Goal: Task Accomplishment & Management: Manage account settings

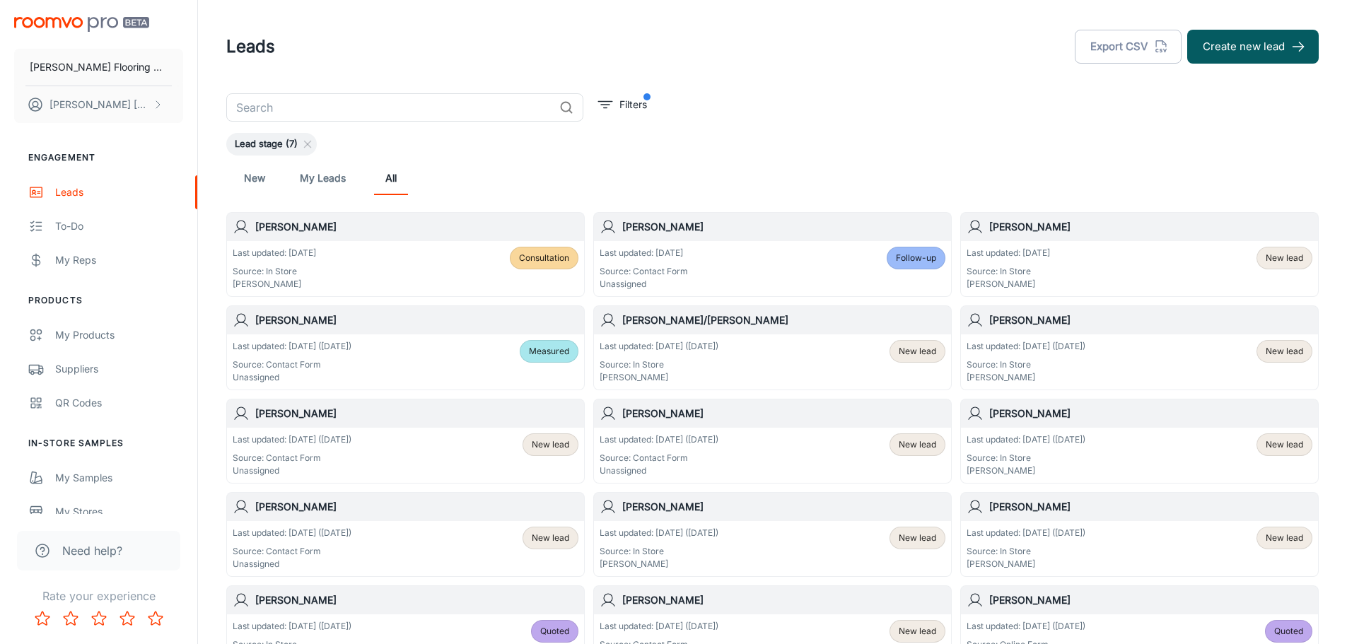
click at [1199, 271] on div "Last updated: [DATE] Source: In Store [PERSON_NAME] New lead" at bounding box center [1140, 269] width 346 height 44
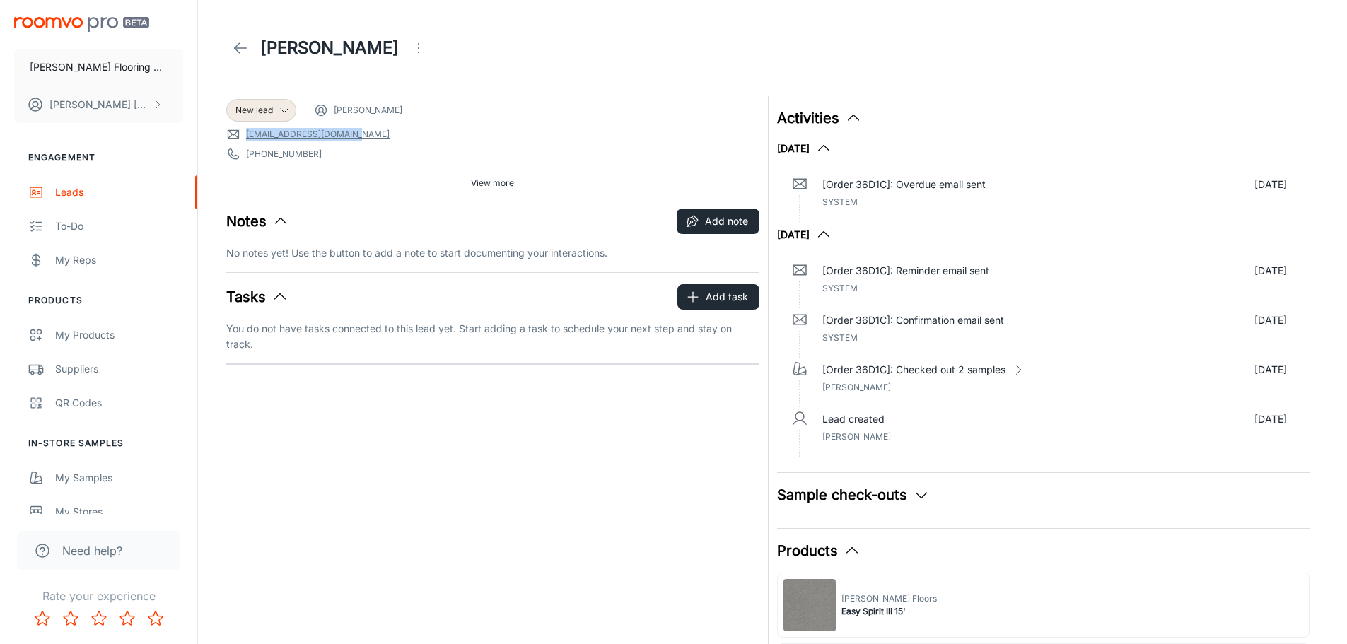
drag, startPoint x: 353, startPoint y: 136, endPoint x: 246, endPoint y: 132, distance: 106.9
click at [246, 132] on span "[EMAIL_ADDRESS][DOMAIN_NAME]" at bounding box center [492, 134] width 533 height 14
copy link "[EMAIL_ADDRESS][DOMAIN_NAME]"
click at [244, 52] on icon at bounding box center [240, 48] width 17 height 17
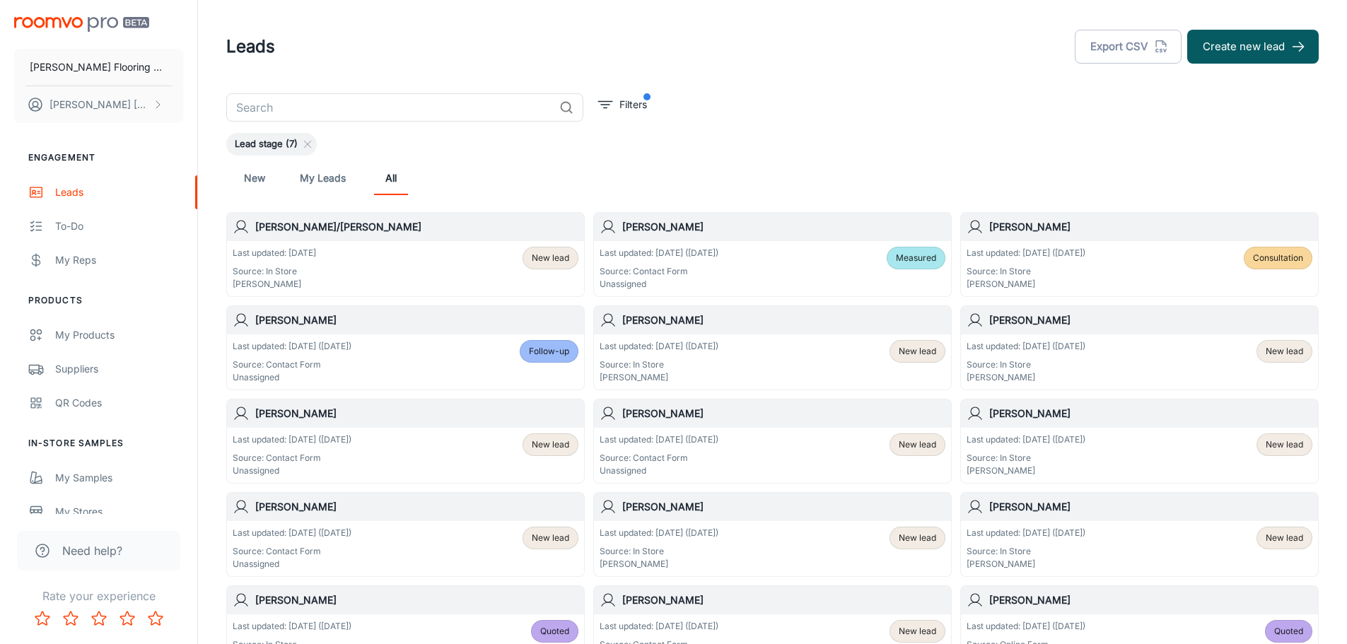
click at [540, 262] on span "New lead" at bounding box center [550, 258] width 37 height 13
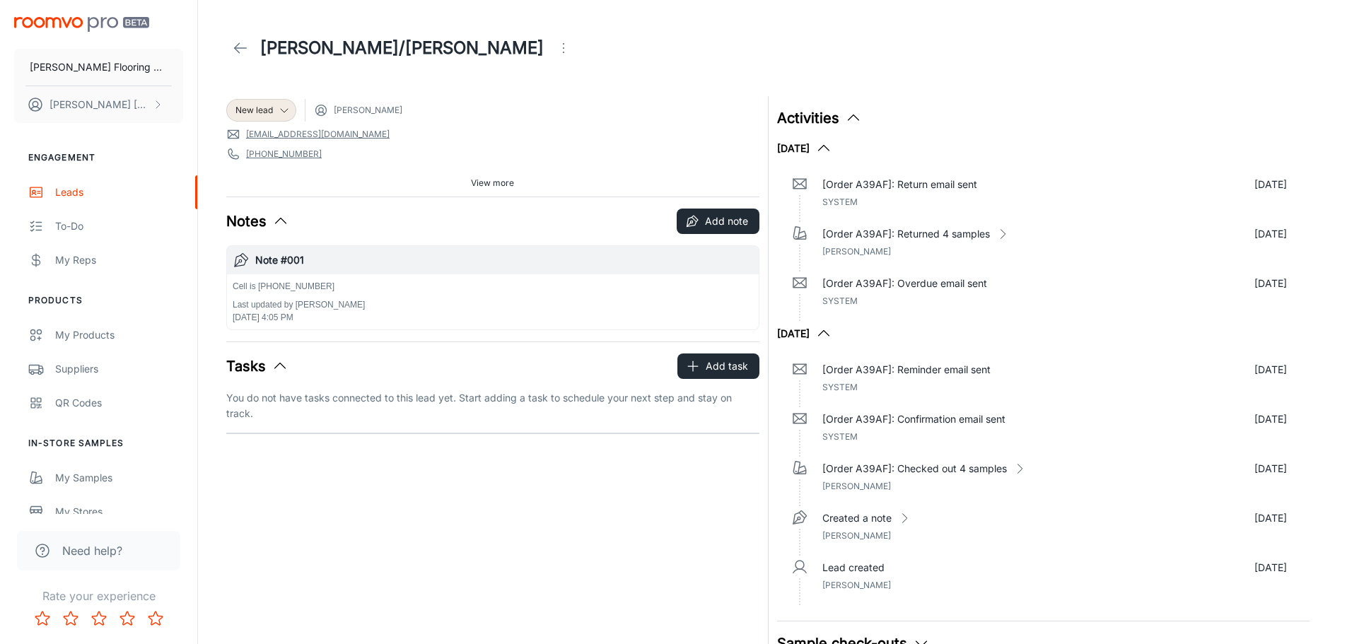
click at [493, 184] on span "View more" at bounding box center [492, 183] width 43 height 13
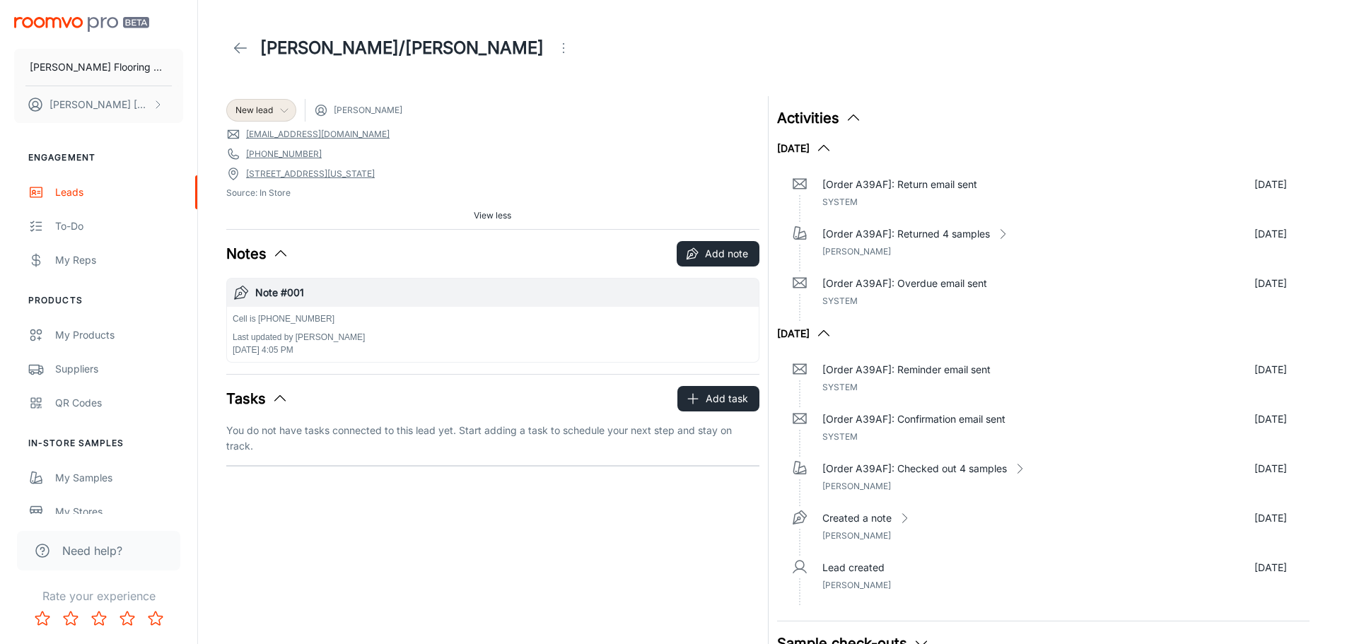
click at [284, 111] on icon at bounding box center [284, 110] width 11 height 11
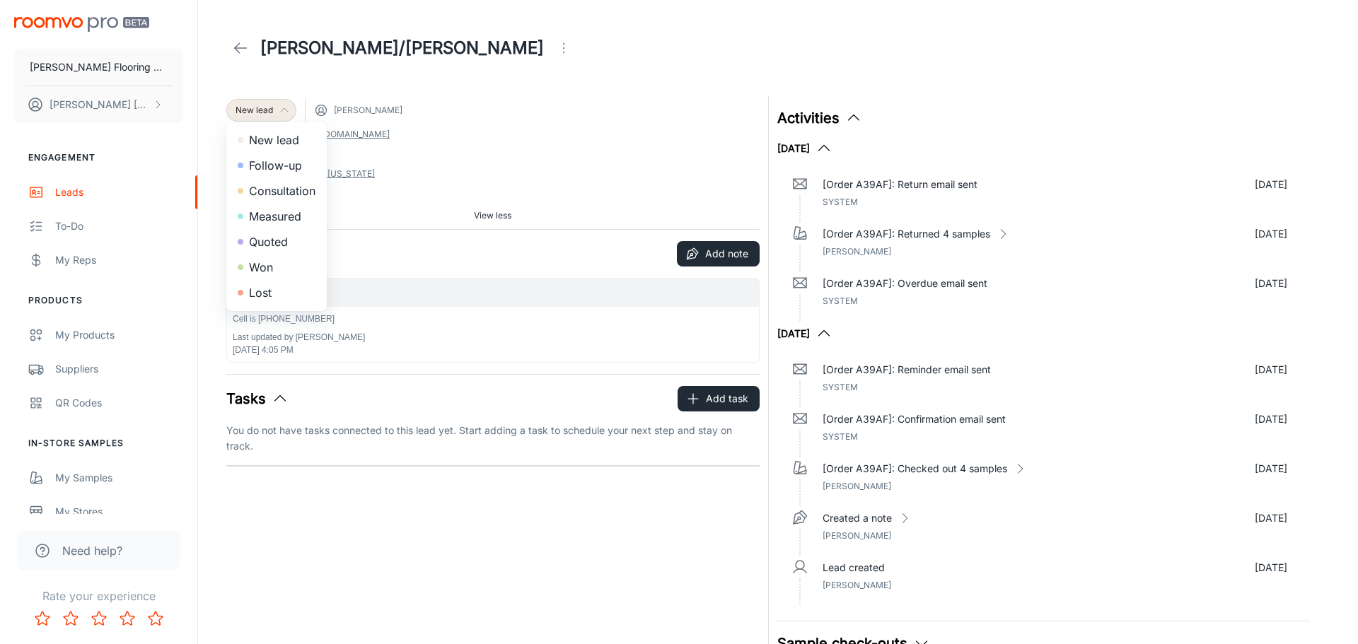
click at [286, 216] on li "Measured" at bounding box center [276, 216] width 100 height 25
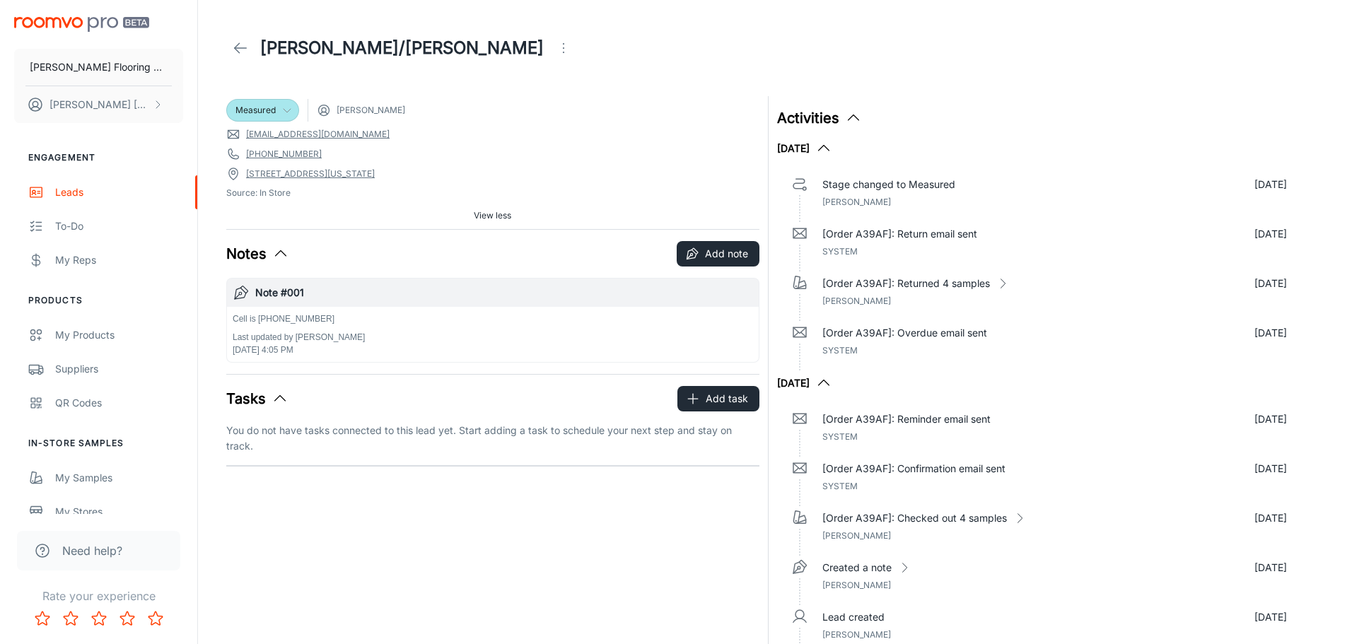
click at [243, 50] on icon at bounding box center [240, 48] width 17 height 17
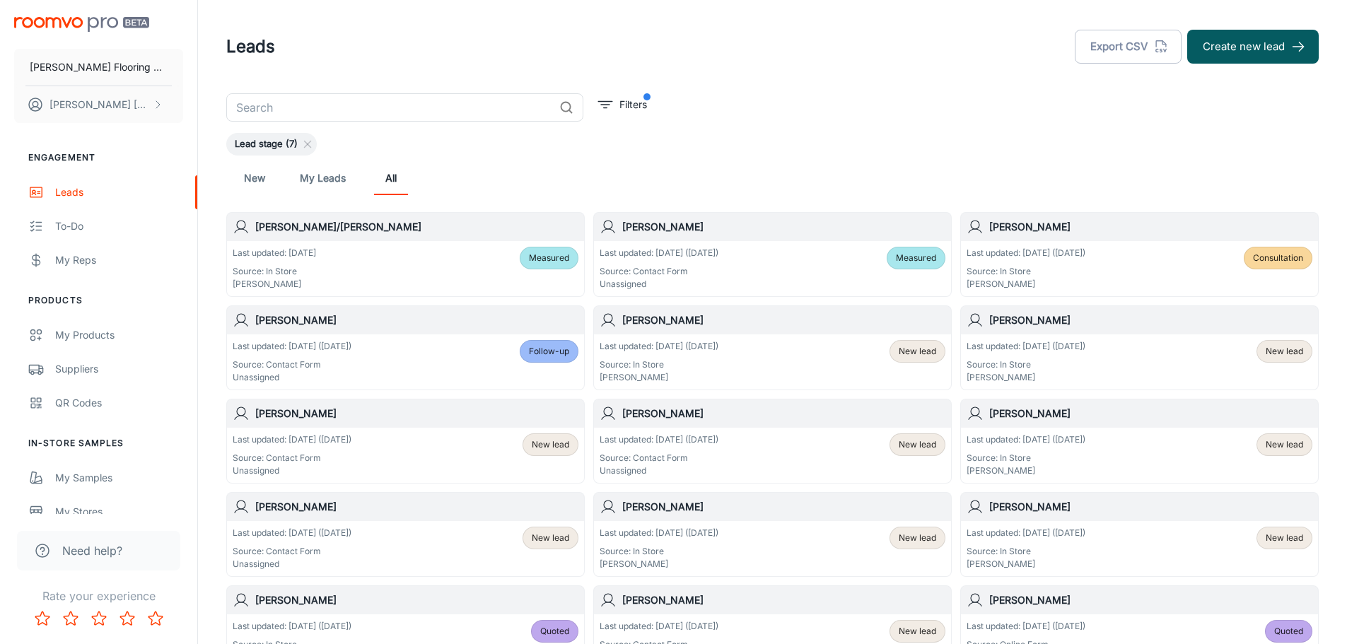
click at [910, 351] on span "New lead" at bounding box center [917, 351] width 37 height 13
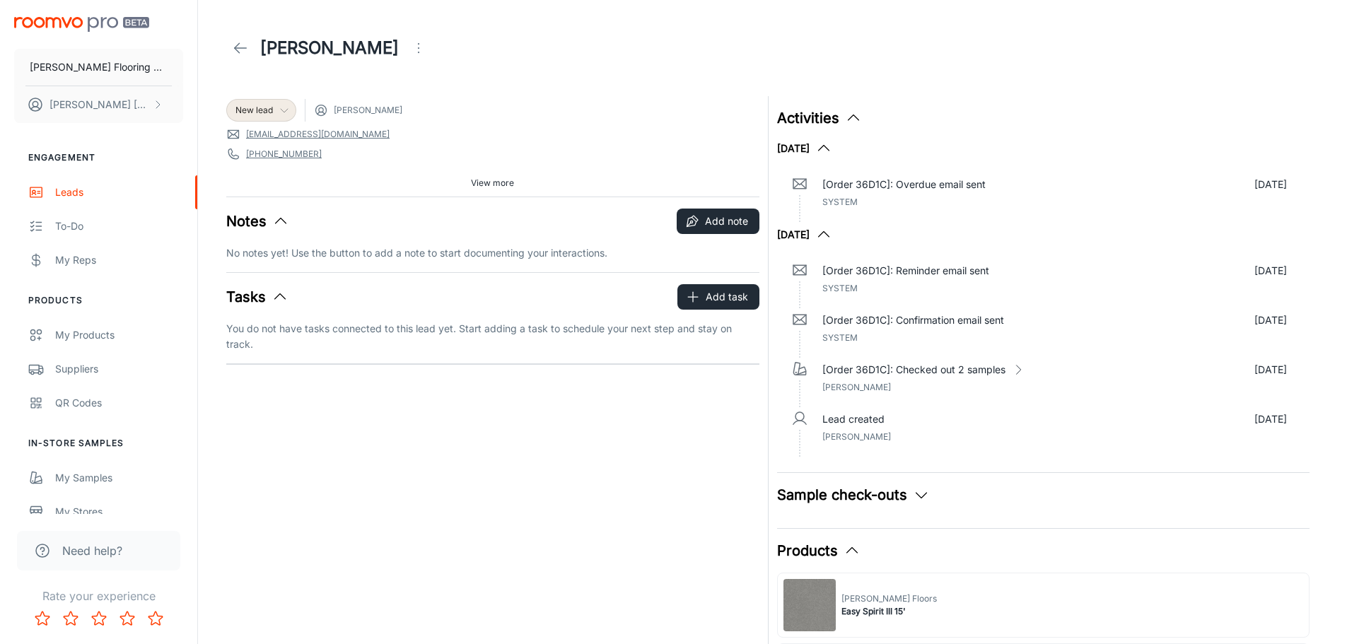
click at [284, 111] on icon at bounding box center [284, 110] width 11 height 11
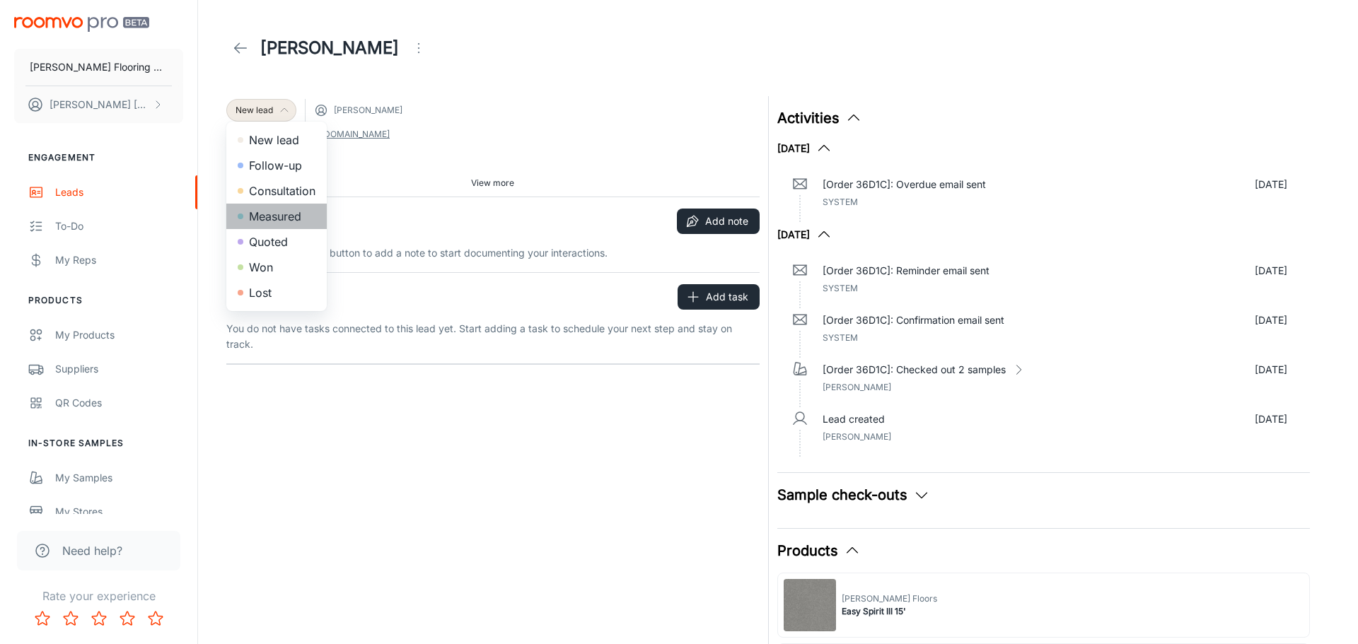
click at [277, 219] on li "Measured" at bounding box center [276, 216] width 100 height 25
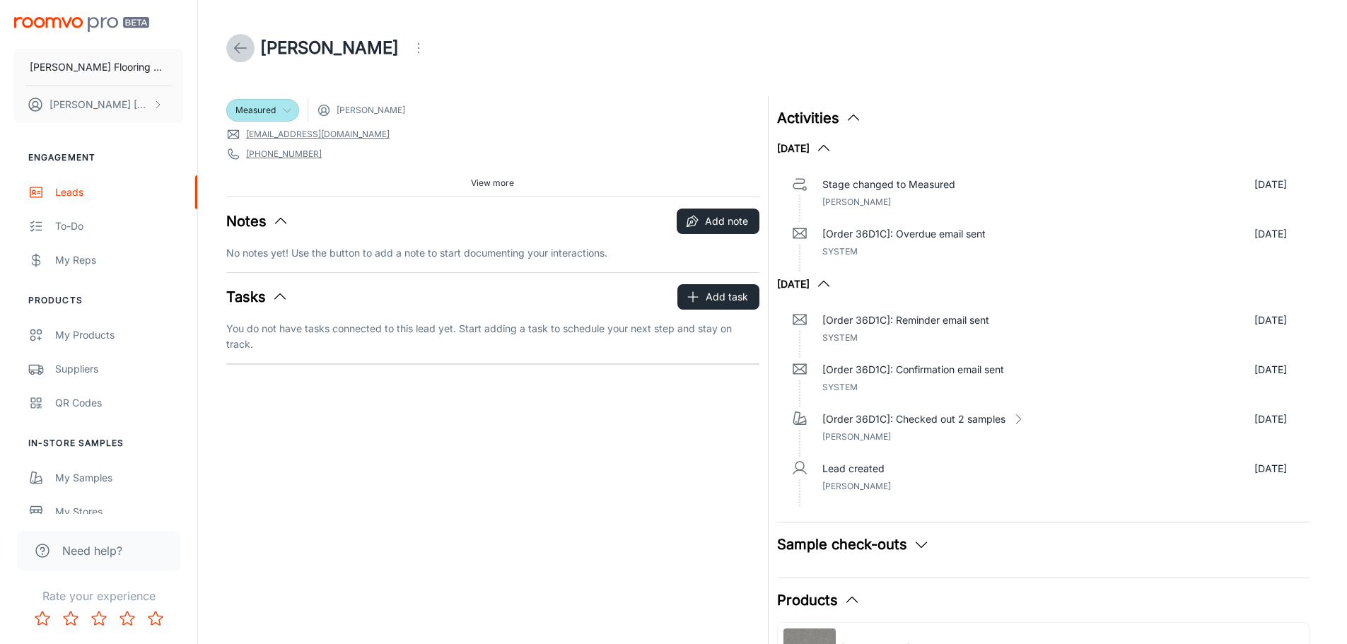
click at [237, 50] on polyline at bounding box center [237, 48] width 5 height 10
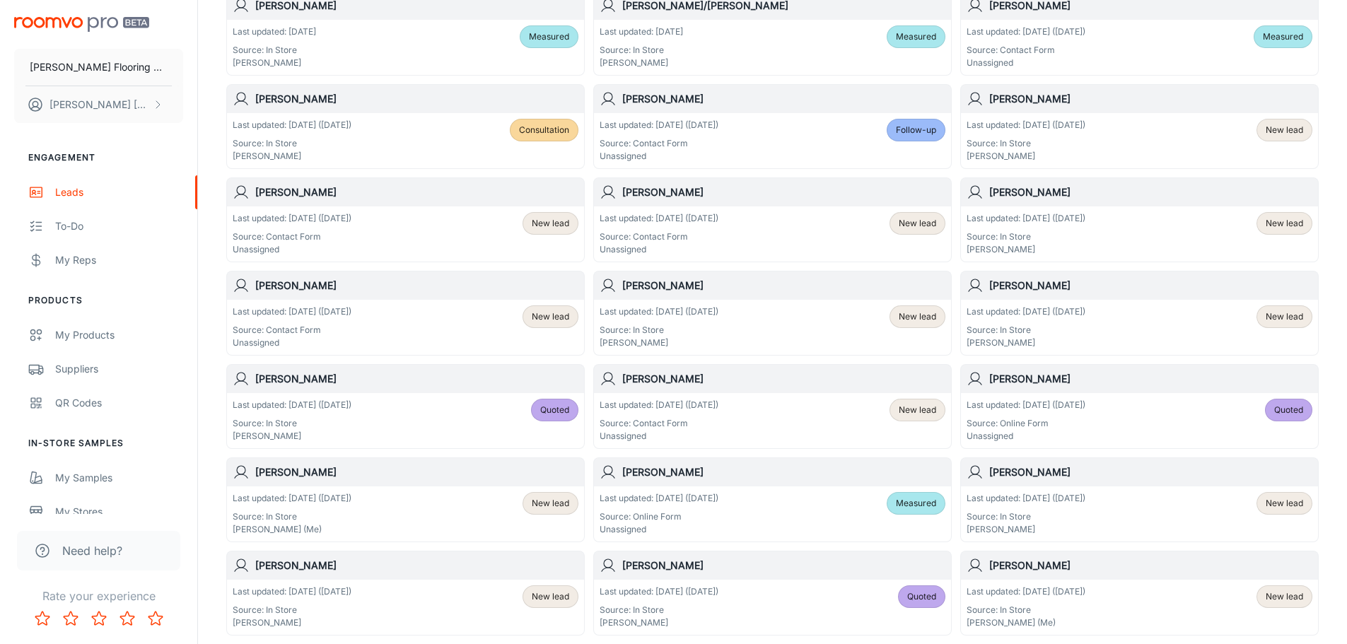
scroll to position [283, 0]
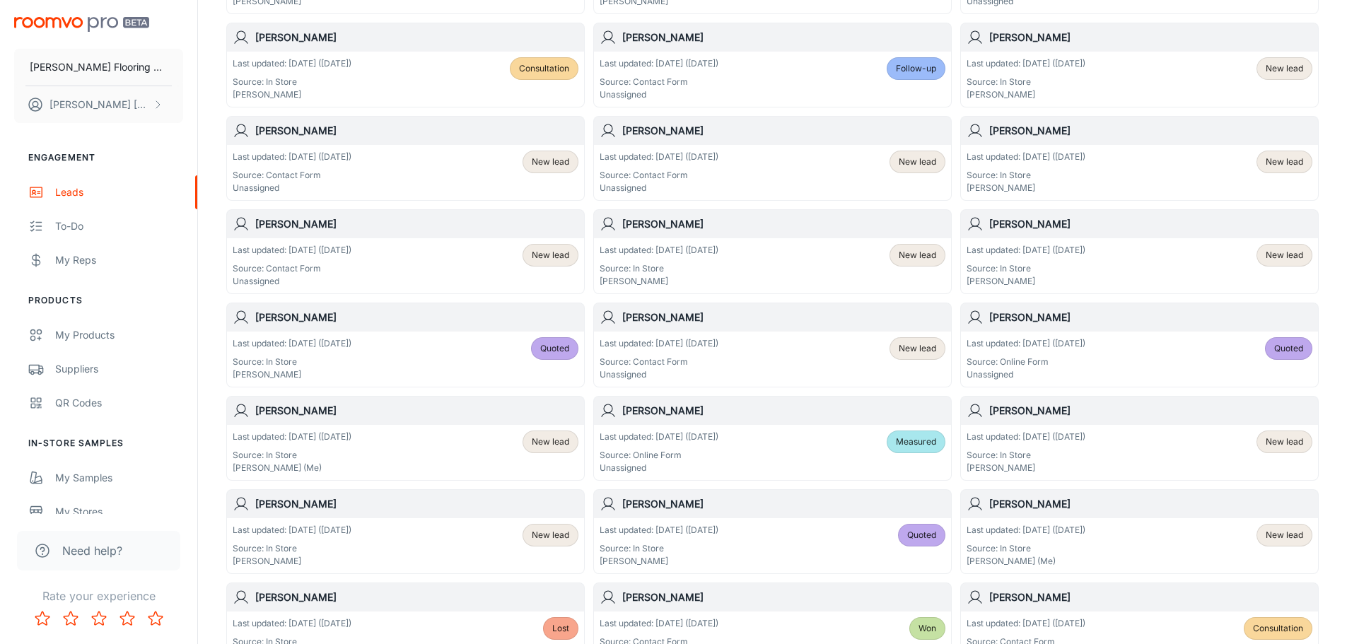
click at [559, 443] on span "New lead" at bounding box center [550, 442] width 37 height 13
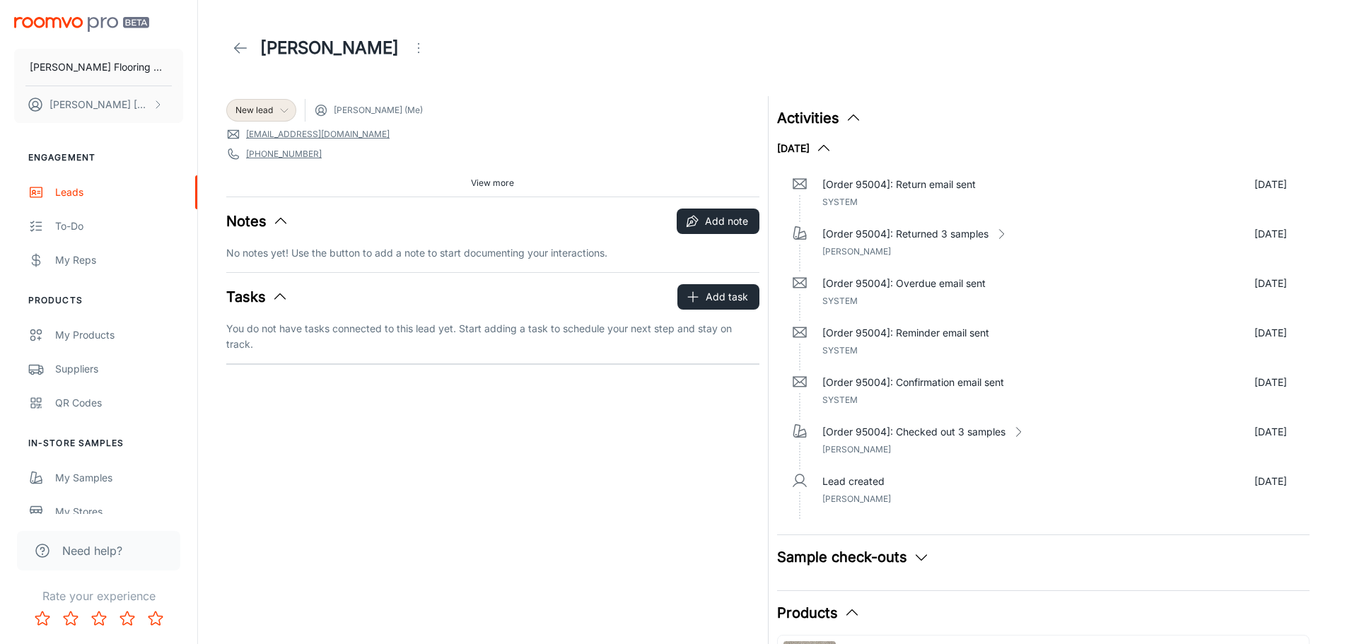
click at [286, 111] on polyline at bounding box center [284, 111] width 7 height 4
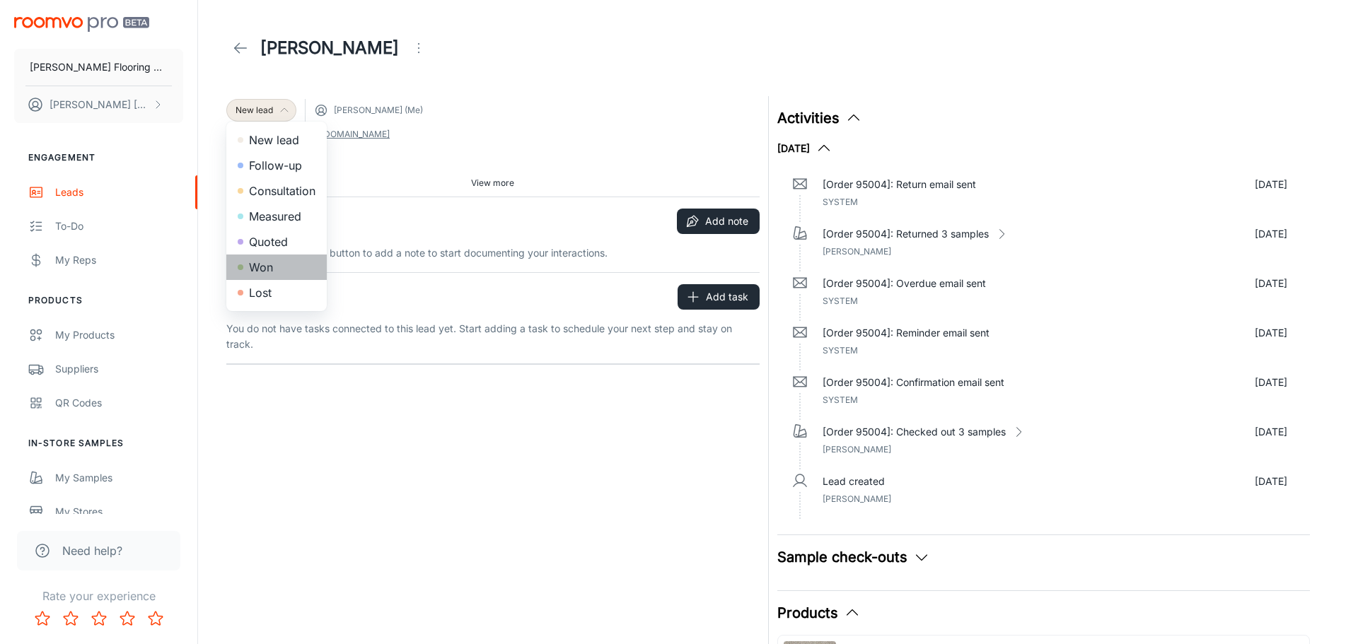
click at [274, 271] on li "Won" at bounding box center [276, 267] width 100 height 25
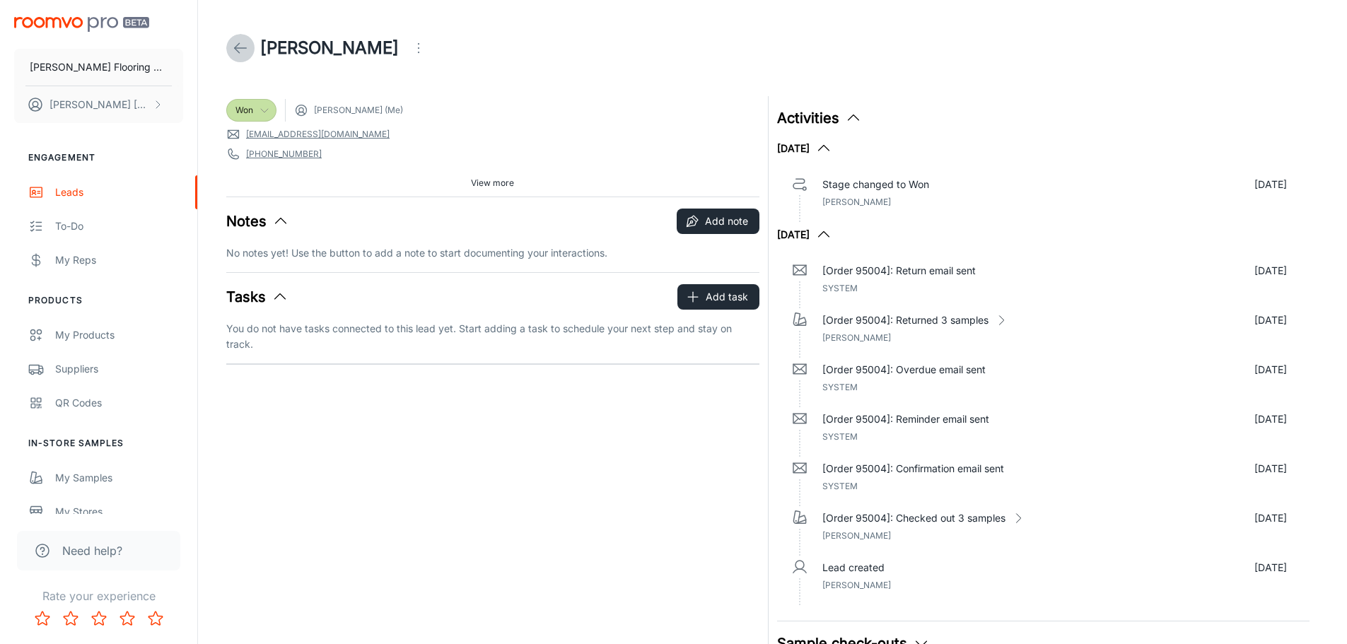
click at [238, 54] on icon at bounding box center [240, 48] width 17 height 17
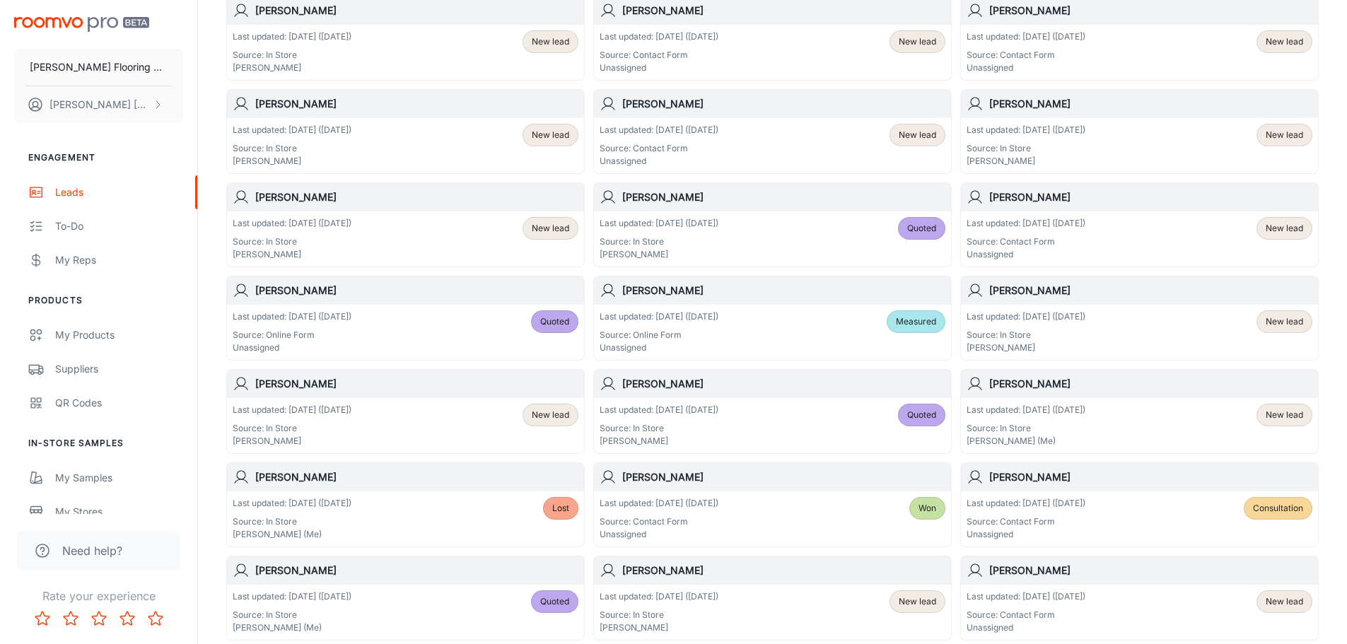
scroll to position [424, 0]
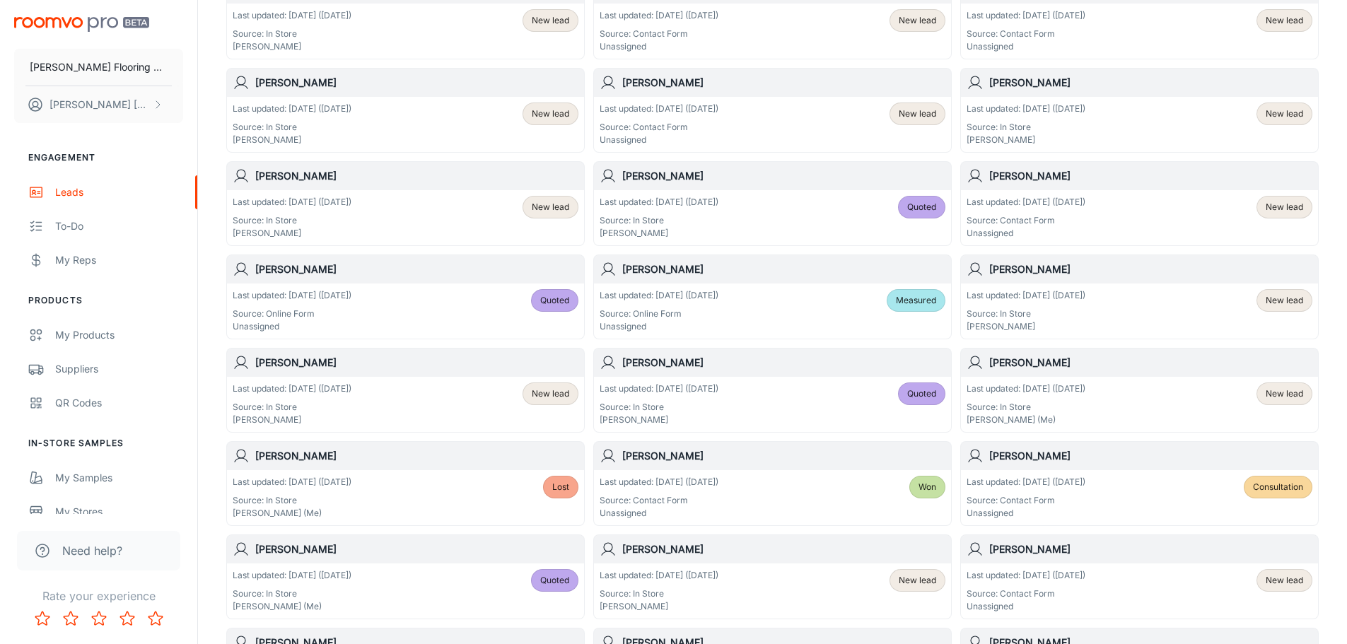
click at [1167, 368] on h6 "[PERSON_NAME]" at bounding box center [1151, 363] width 323 height 16
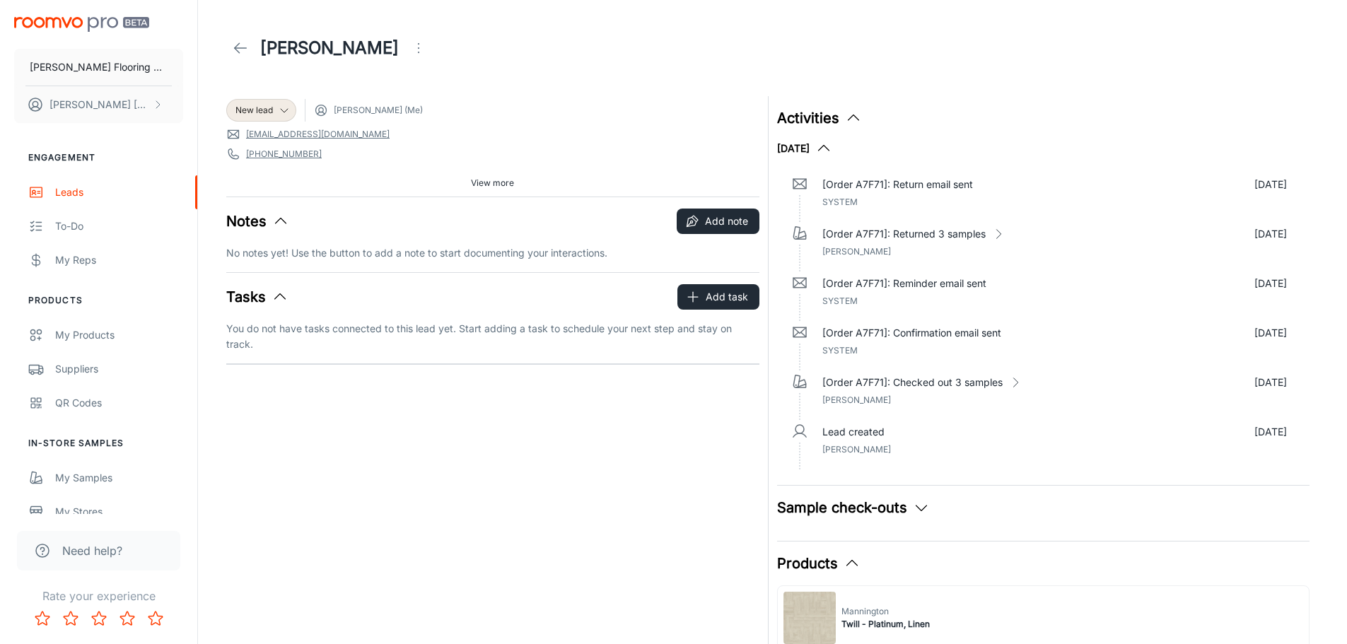
click at [510, 182] on span "View more" at bounding box center [492, 183] width 43 height 13
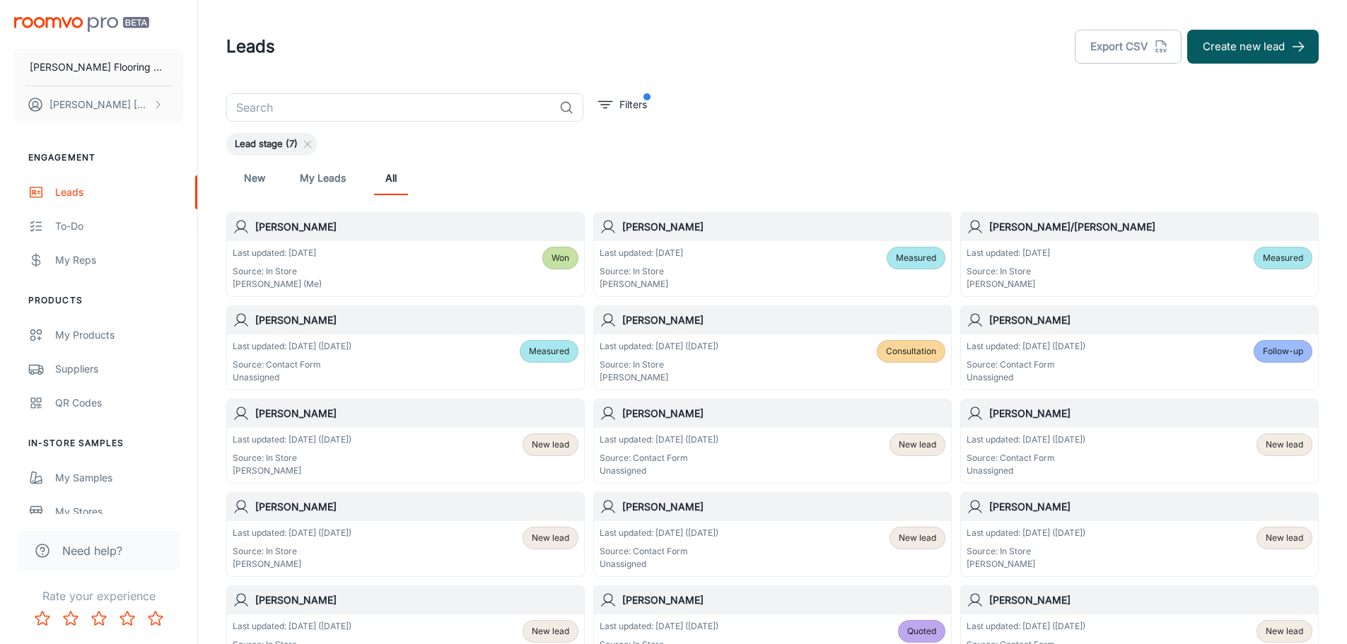
click at [983, 27] on header "Leads Export CSV Create new lead" at bounding box center [772, 46] width 1127 height 93
